Goal: Transaction & Acquisition: Purchase product/service

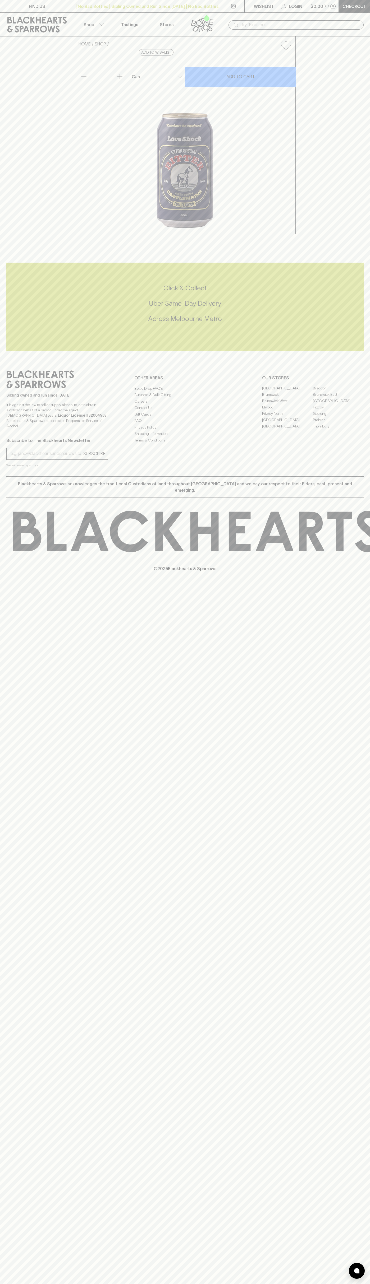
click at [367, 476] on div "Sibling owned and run since 2006 It is against the law to sell or supply alcoho…" at bounding box center [185, 419] width 370 height 115
click at [339, 1284] on html "FIND US | No Bad Bottles | Sibling Owned and Run Since 2006 | No Bad Bottles | …" at bounding box center [185, 642] width 370 height 1284
click at [5, 1284] on html "FIND US | No Bad Bottles | Sibling Owned and Run Since 2006 | No Bad Bottles | …" at bounding box center [185, 642] width 370 height 1284
